Goal: Information Seeking & Learning: Find specific fact

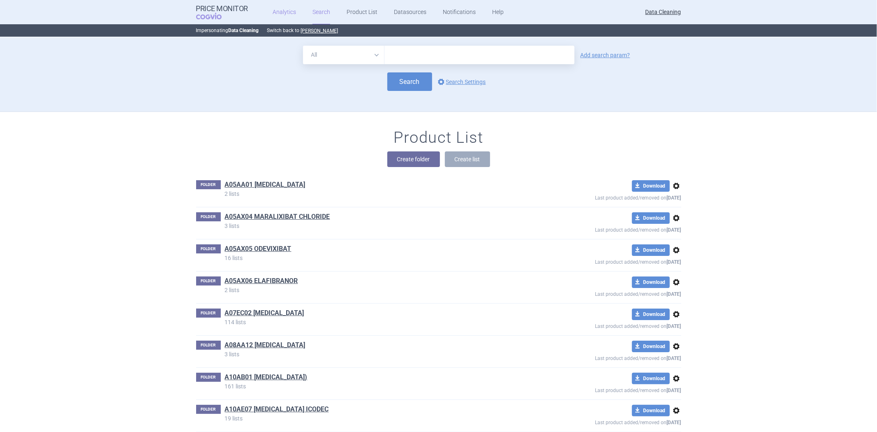
click at [274, 18] on link "Analytics" at bounding box center [284, 12] width 23 height 25
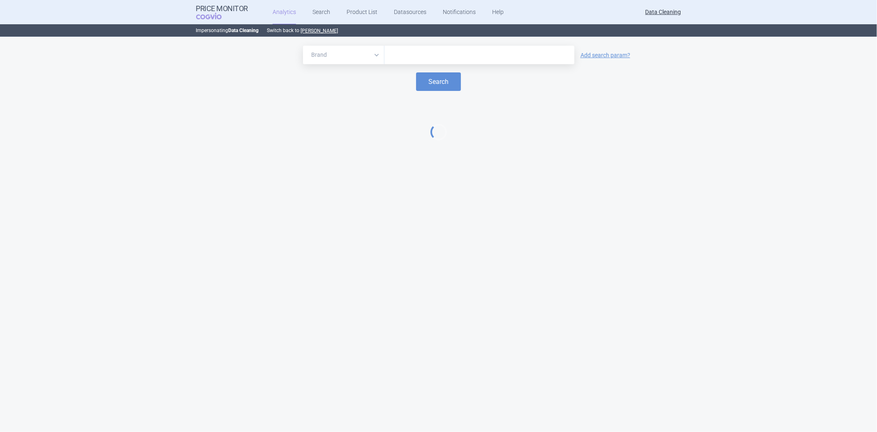
click at [371, 55] on select "Brand ATC/Active substance Therapeutic area" at bounding box center [343, 55] width 81 height 19
click at [407, 51] on input "text" at bounding box center [480, 55] width 182 height 11
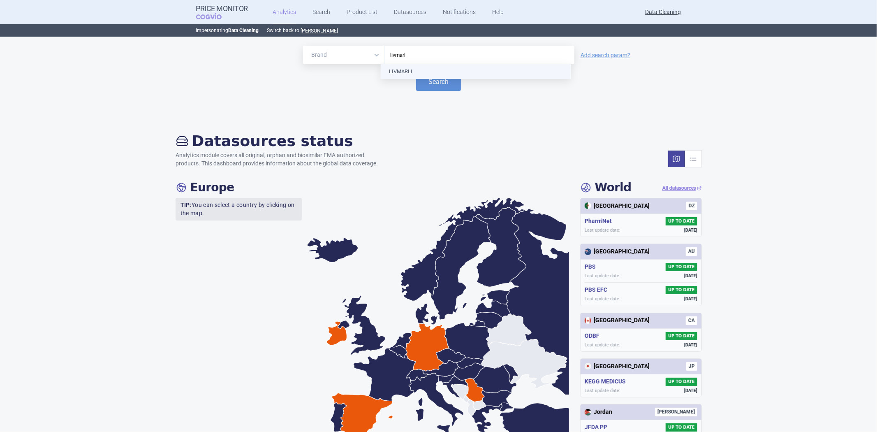
type input "livmarli"
click at [439, 79] on button "Search" at bounding box center [438, 81] width 45 height 19
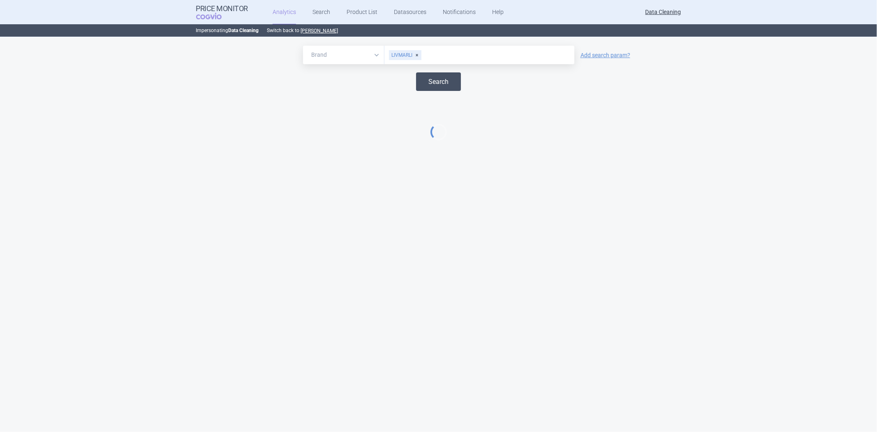
select select "EUR"
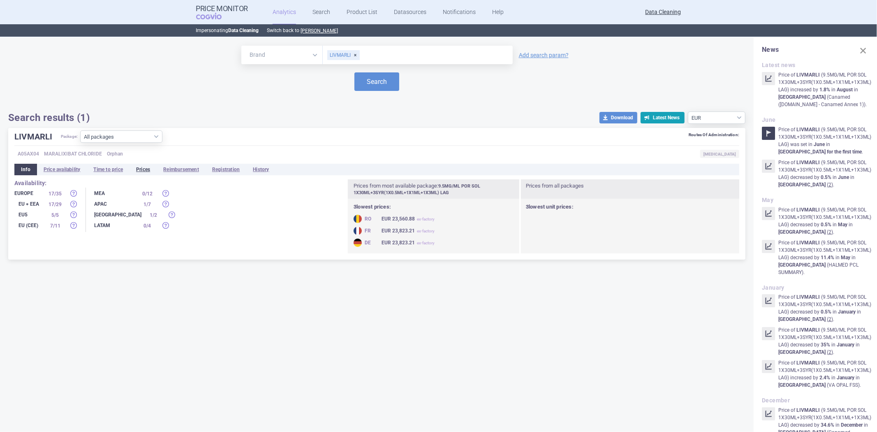
click at [153, 171] on li "Prices" at bounding box center [143, 170] width 27 height 12
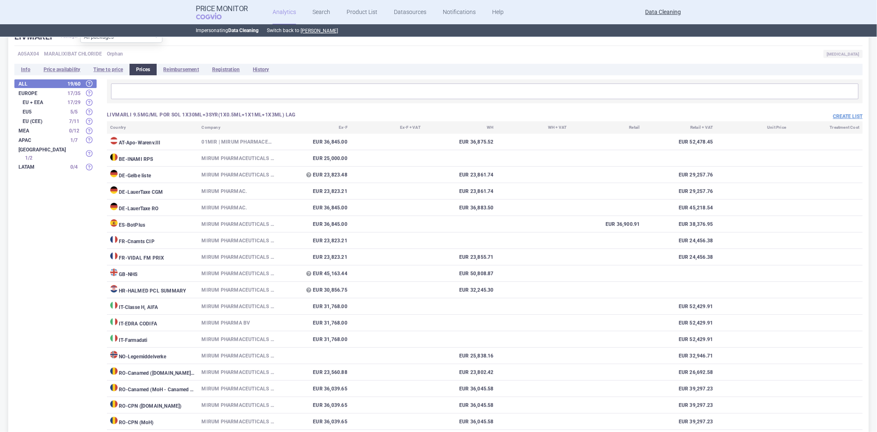
scroll to position [51, 0]
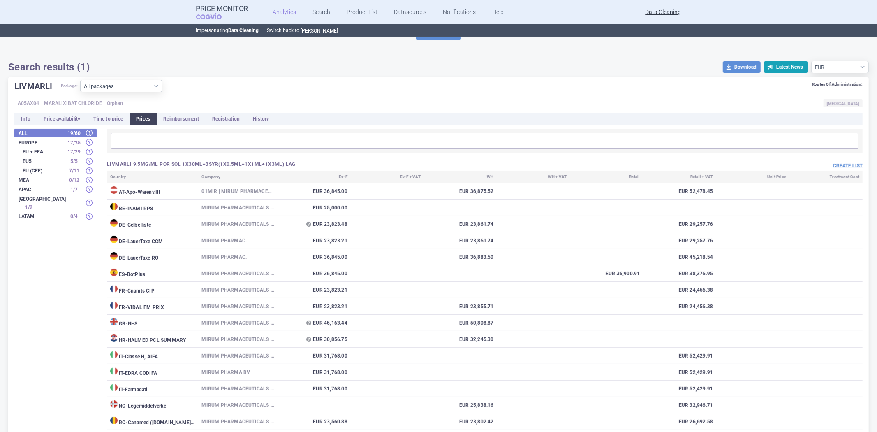
click at [280, 164] on h3 "LIVMARLI 9.5MG/ML POR SOL 1X30ML+3SYR(1X0.5ML+1X1ML+1X3ML) LAG" at bounding box center [296, 164] width 378 height 7
click at [310, 156] on div "LIVMARLI 9.5MG/ML POR SOL 1X30ML+3SYR(1X0.5ML+1X1ML+1X3ML) LAG Create list Coun…" at bounding box center [480, 384] width 766 height 510
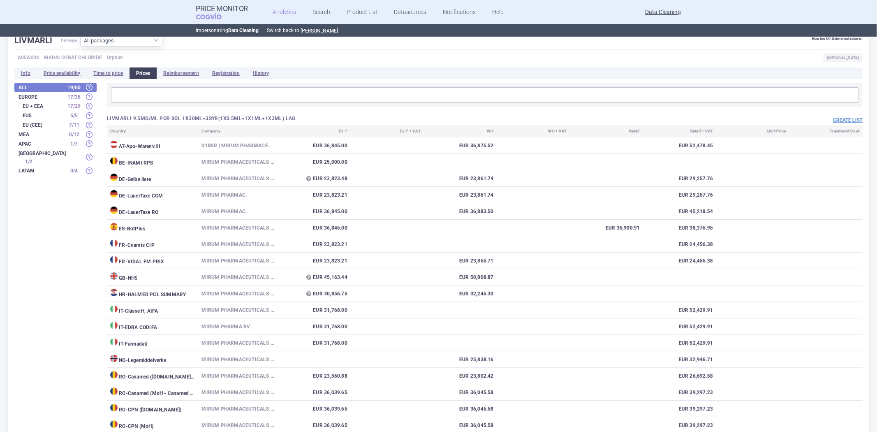
scroll to position [0, 0]
